Goal: Download file/media

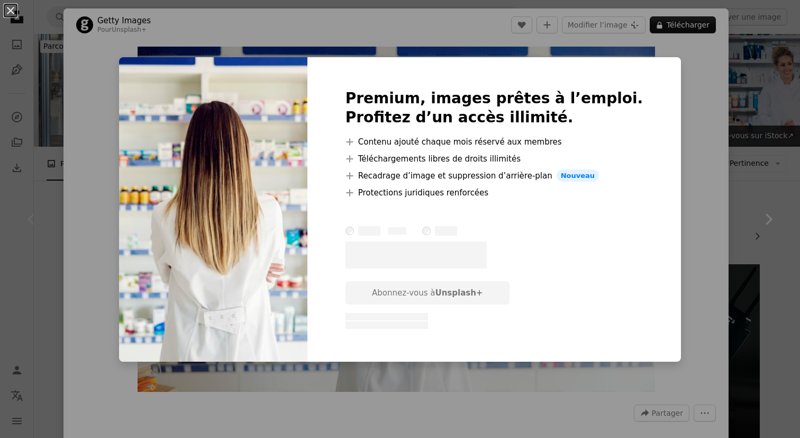
scroll to position [60, 0]
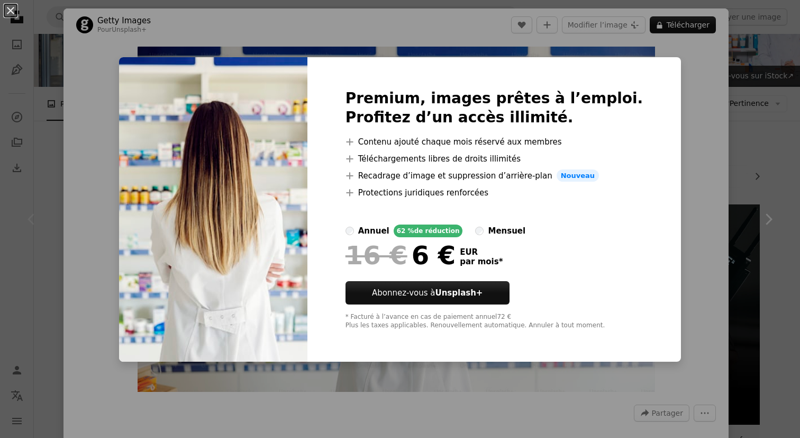
click at [695, 167] on div "An X shape Premium, images prêtes à l’emploi. Profitez d’un accès illimité. A p…" at bounding box center [400, 219] width 800 height 438
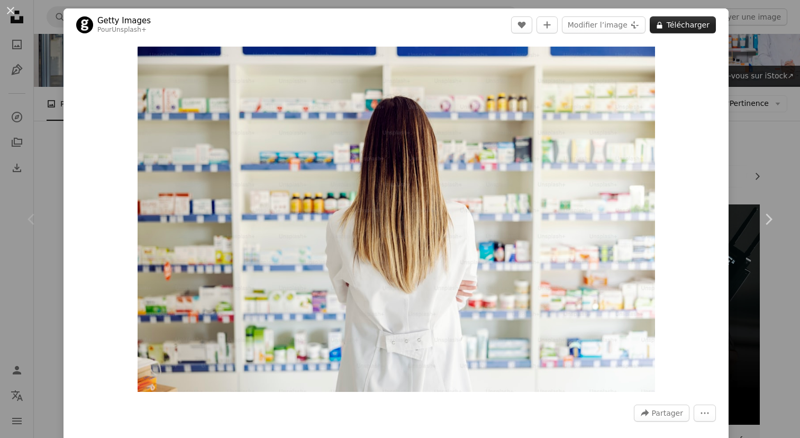
click at [687, 17] on button "A lock Télécharger" at bounding box center [683, 24] width 66 height 17
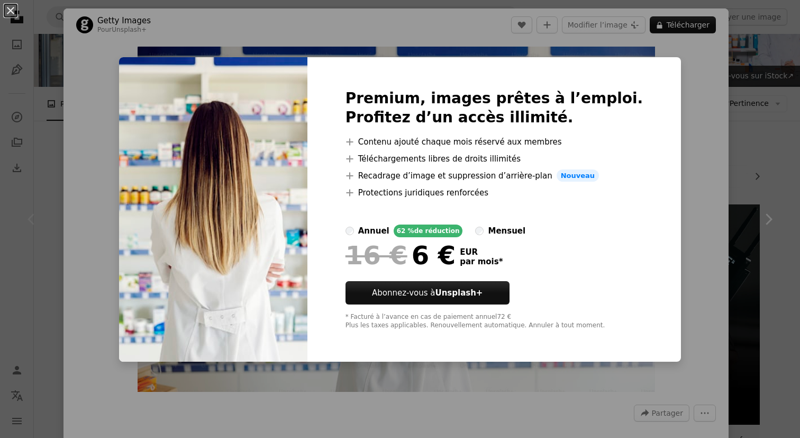
click at [691, 98] on div "An X shape Premium, images prêtes à l’emploi. Profitez d’un accès illimité. A p…" at bounding box center [400, 219] width 800 height 438
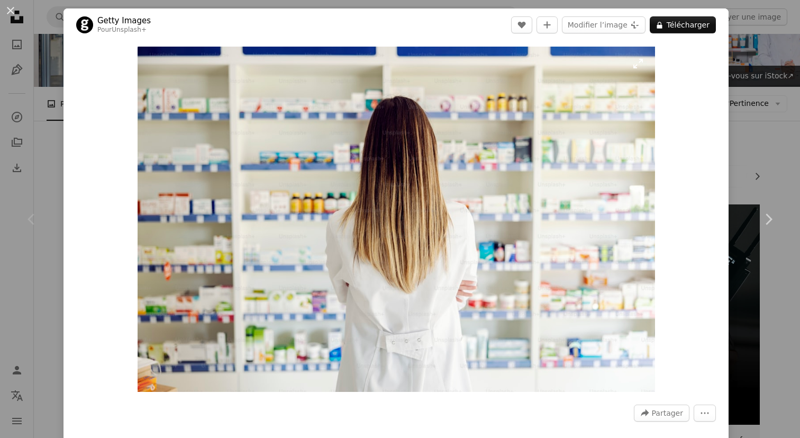
click at [504, 139] on img "Zoom sur cette image" at bounding box center [396, 219] width 517 height 345
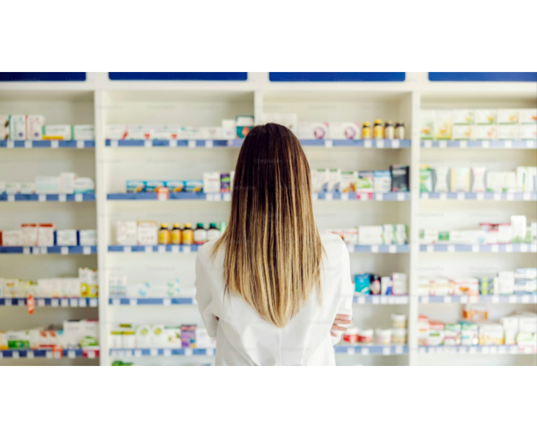
scroll to position [48, 0]
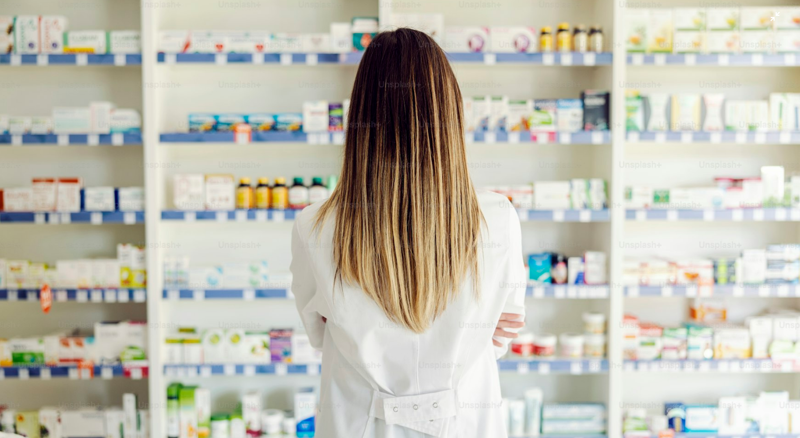
click at [427, 139] on img "Zoom arrière sur cette image" at bounding box center [399, 218] width 801 height 534
